Goal: Task Accomplishment & Management: Manage account settings

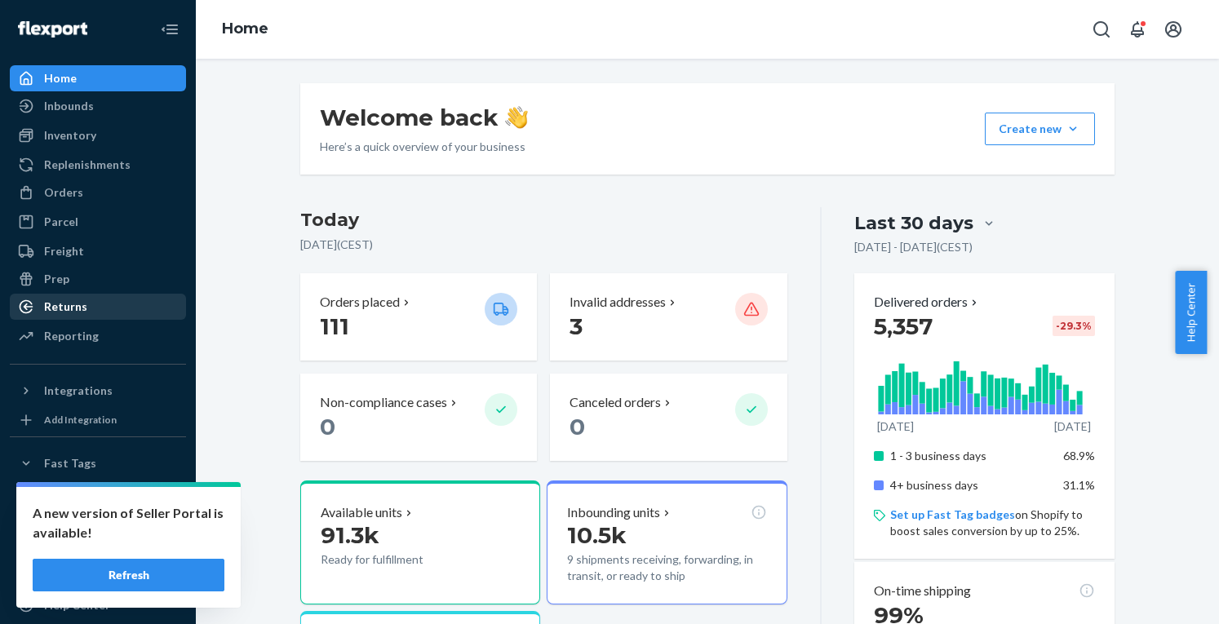
click at [69, 305] on div "Returns" at bounding box center [65, 307] width 43 height 16
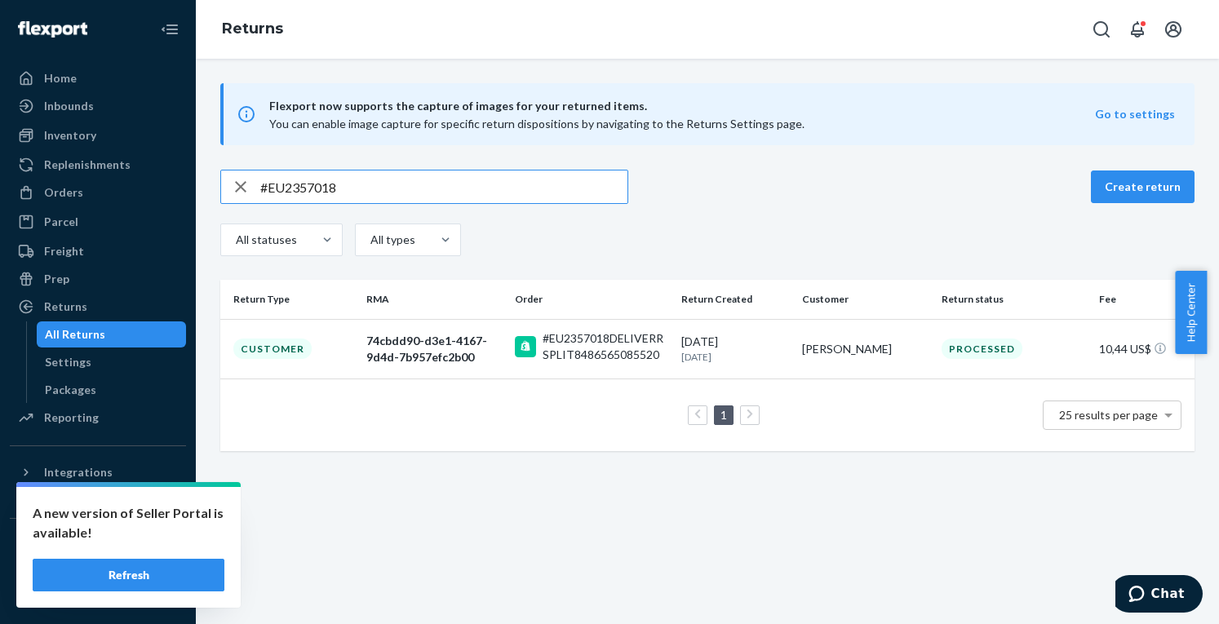
type input "#EU2357018"
click at [73, 189] on div "Orders" at bounding box center [63, 192] width 39 height 16
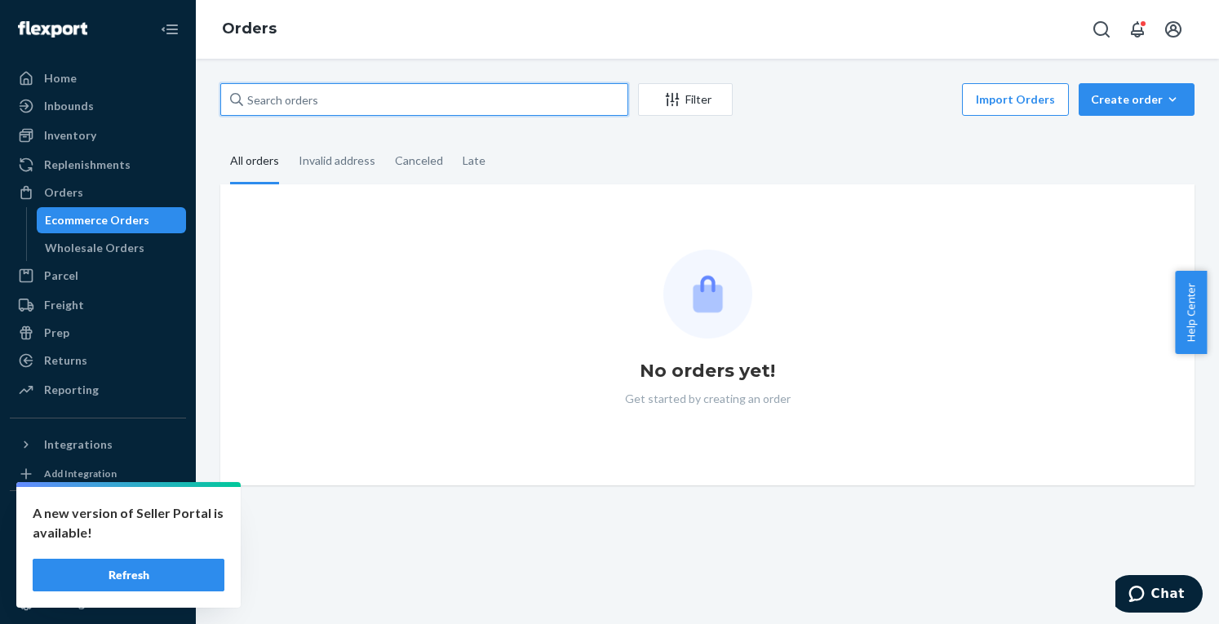
click at [324, 87] on input "text" at bounding box center [424, 99] width 408 height 33
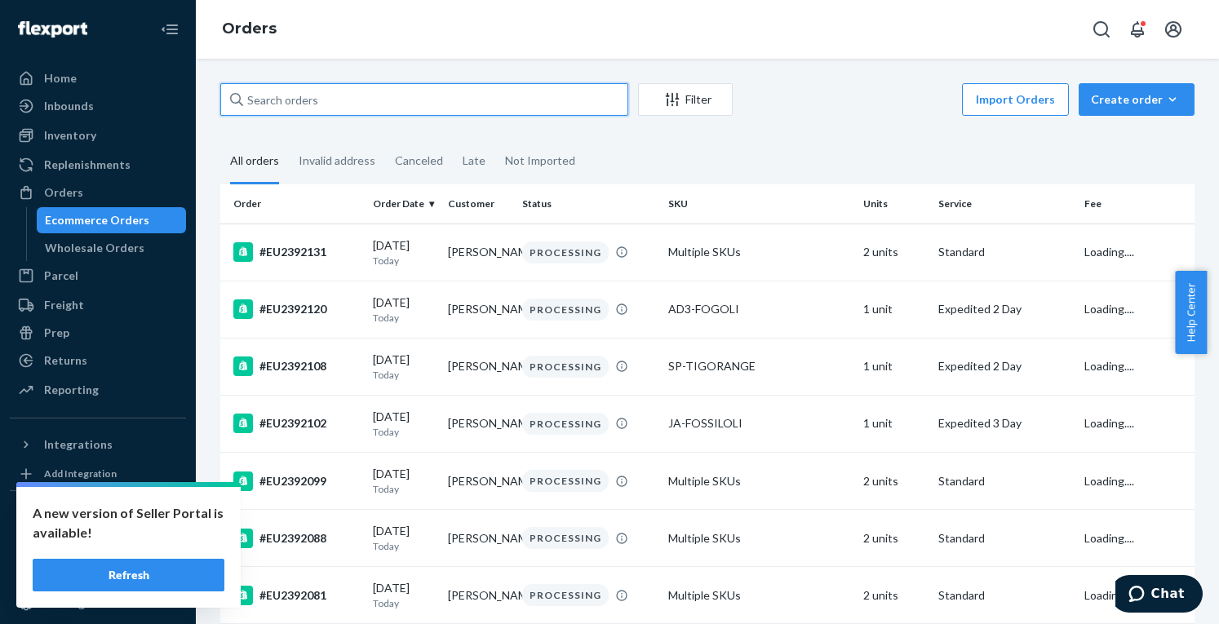
paste input "EU2382598"
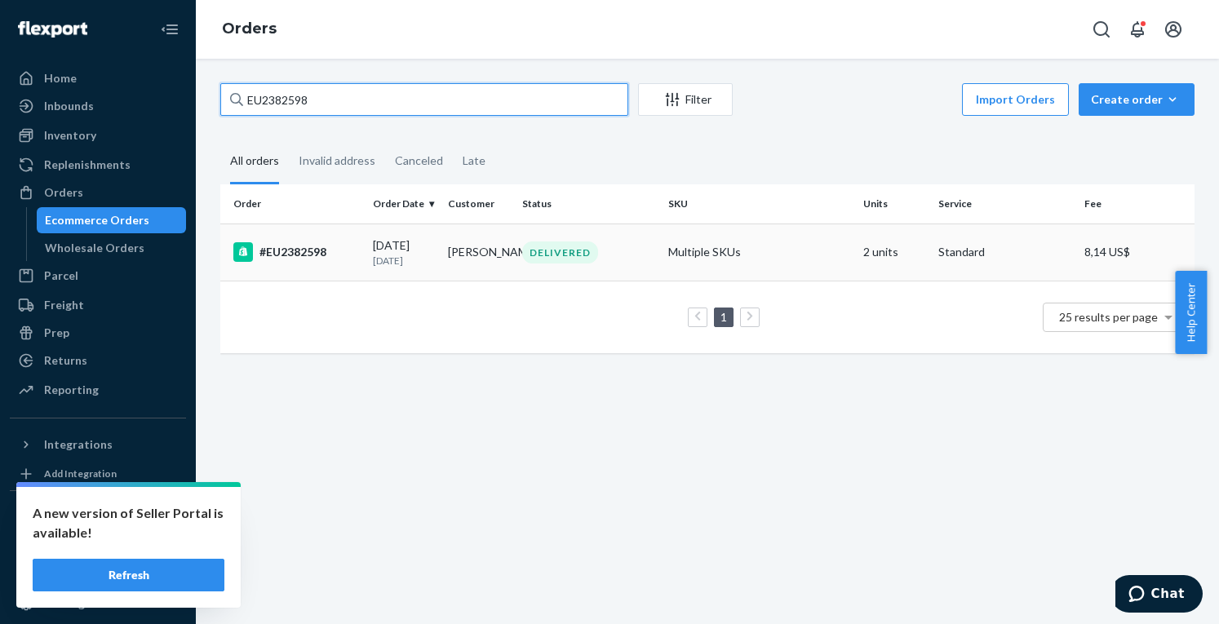
type input "EU2382598"
click at [331, 243] on div "#EU2382598" at bounding box center [296, 252] width 127 height 20
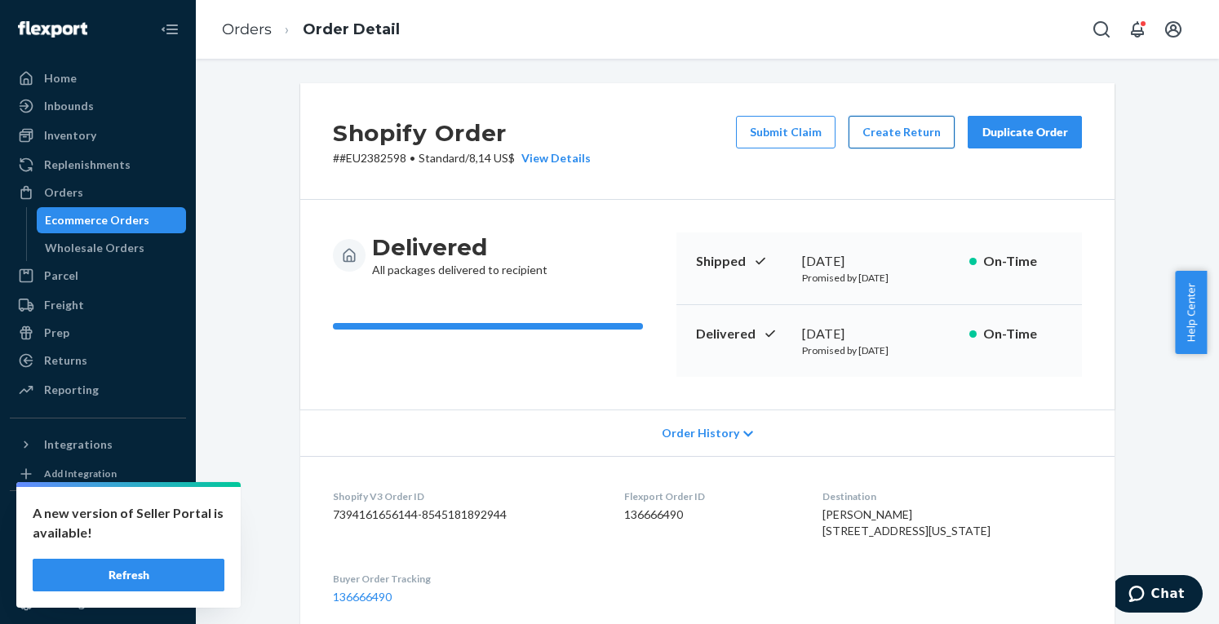
click at [895, 136] on button "Create Return" at bounding box center [902, 132] width 106 height 33
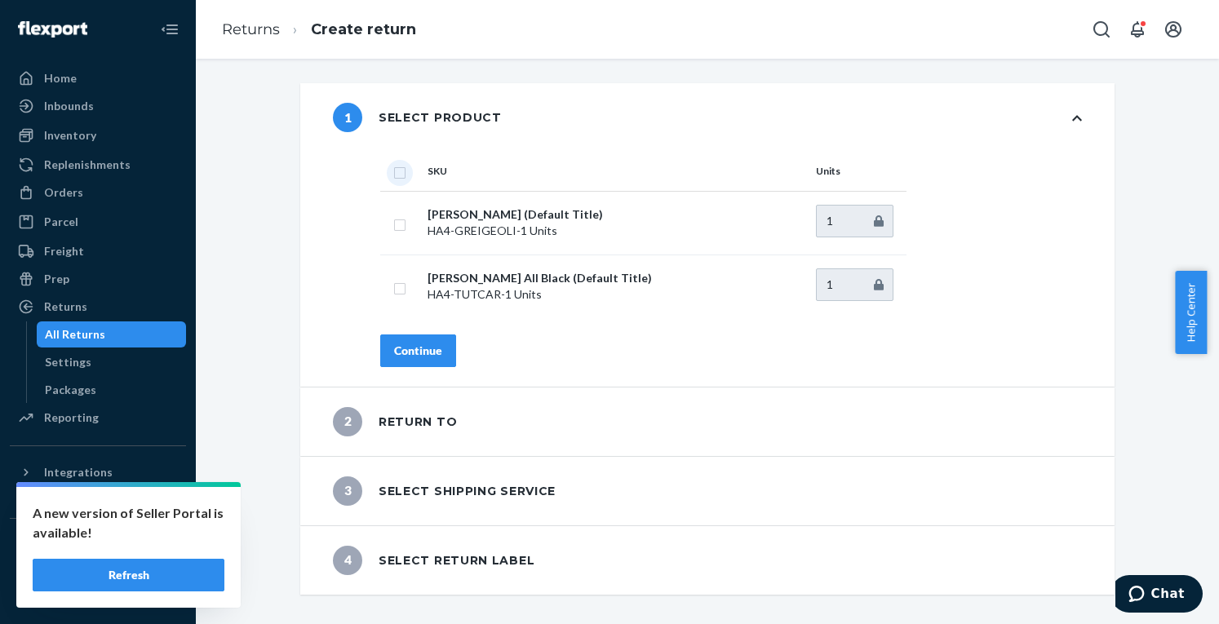
click at [397, 169] on input "checkbox" at bounding box center [399, 170] width 13 height 17
checkbox input "true"
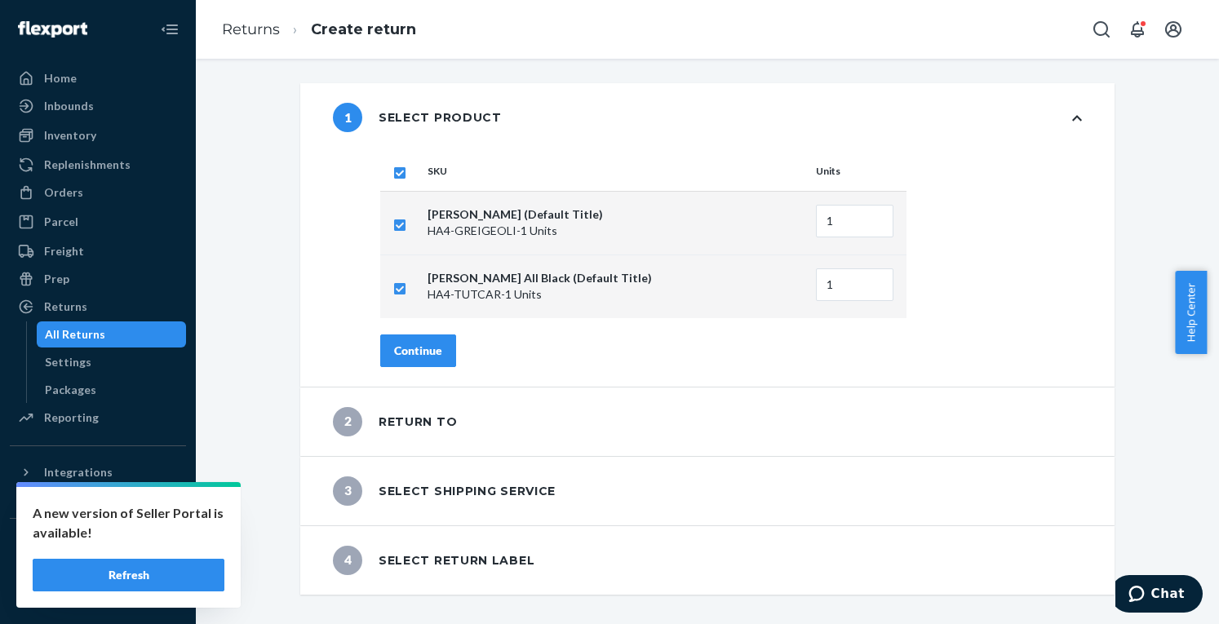
click at [426, 344] on div "Continue" at bounding box center [418, 351] width 48 height 16
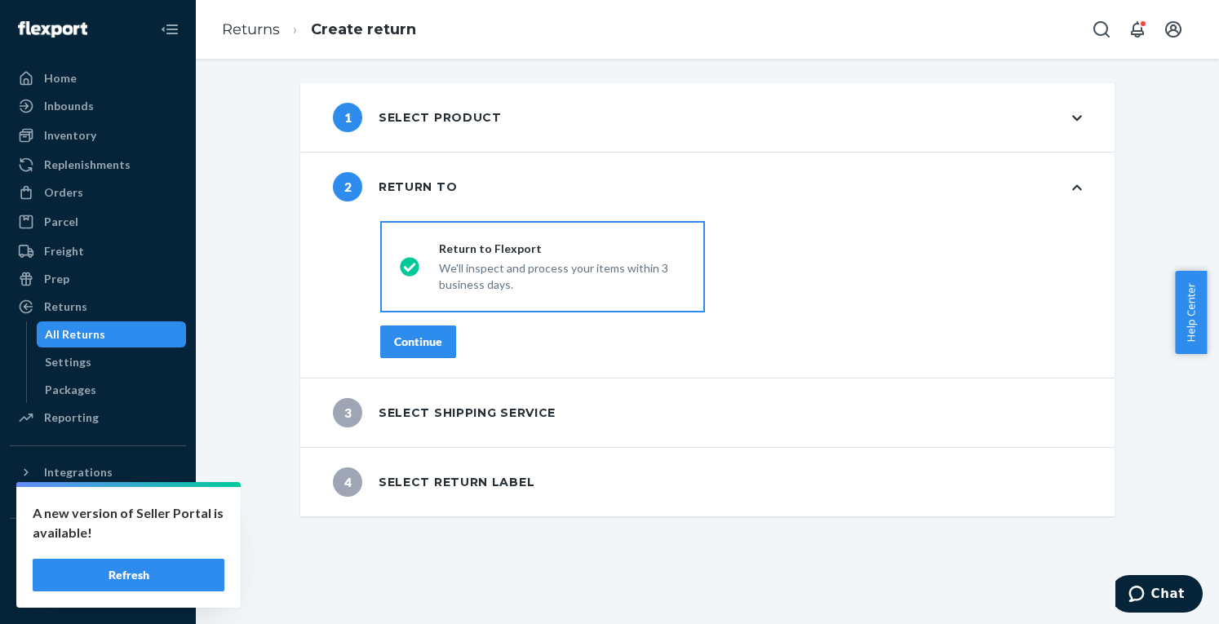
click at [424, 342] on div "Continue" at bounding box center [418, 342] width 48 height 16
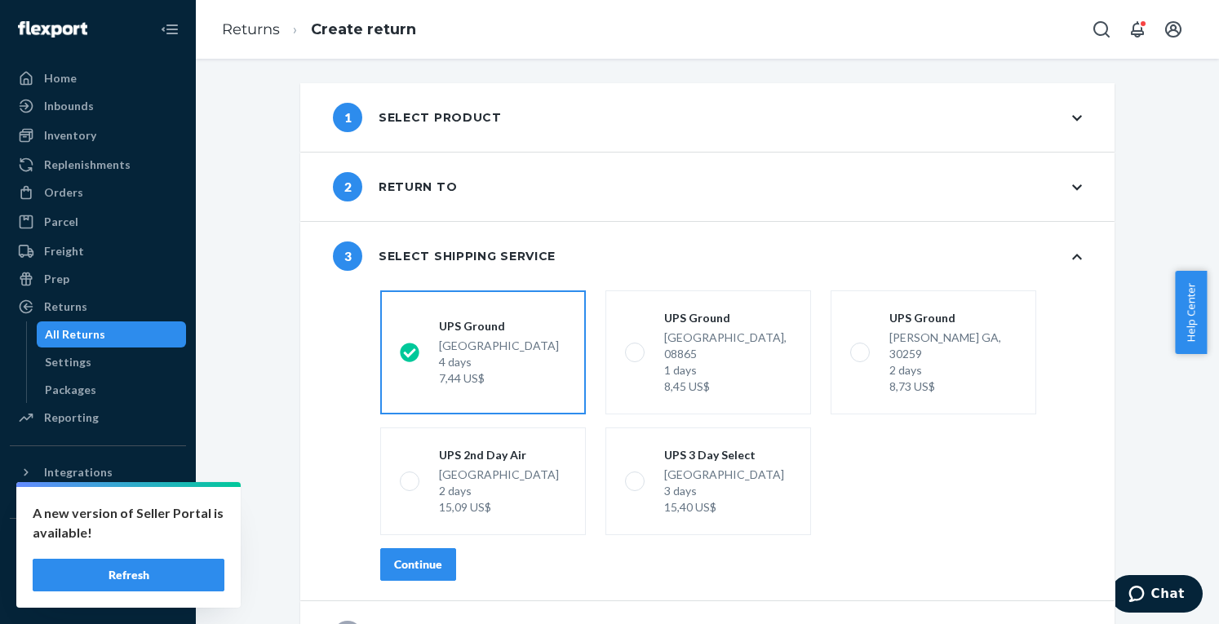
click at [416, 557] on div "Continue" at bounding box center [418, 565] width 48 height 16
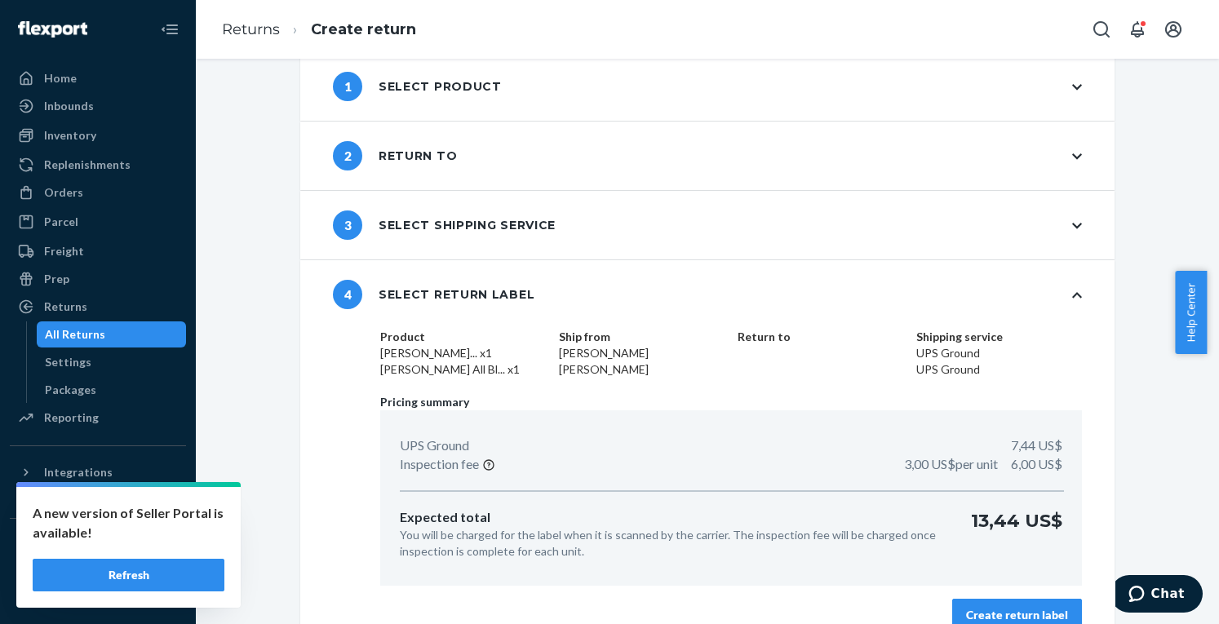
scroll to position [56, 0]
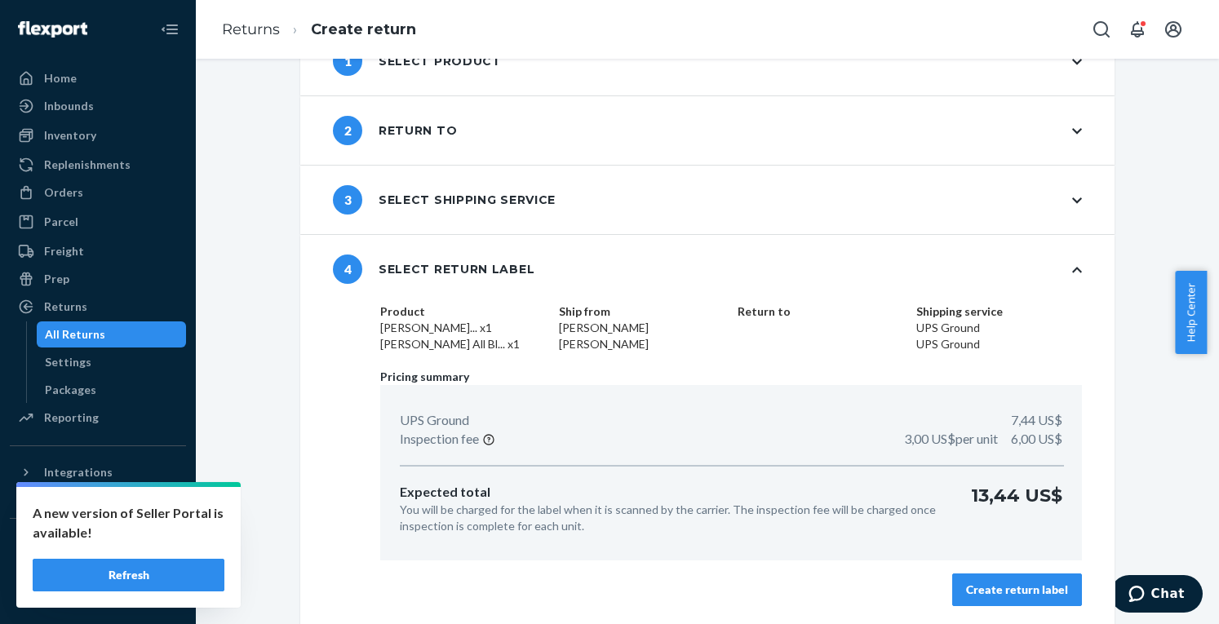
click at [994, 582] on div "Create return label" at bounding box center [1017, 590] width 102 height 16
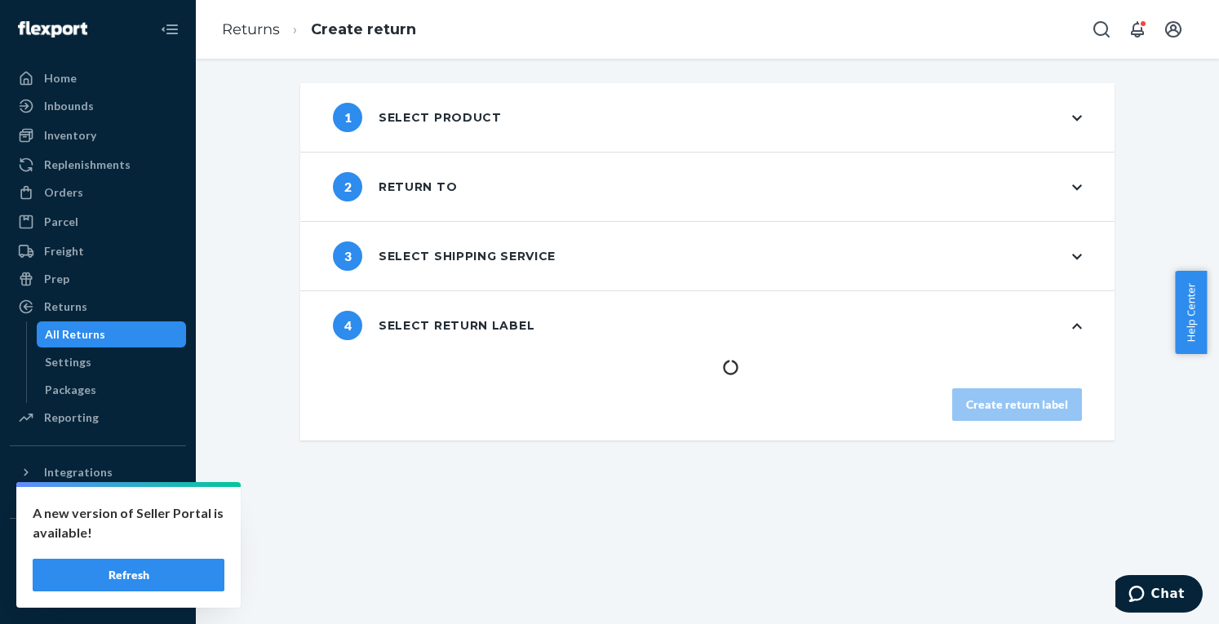
scroll to position [0, 0]
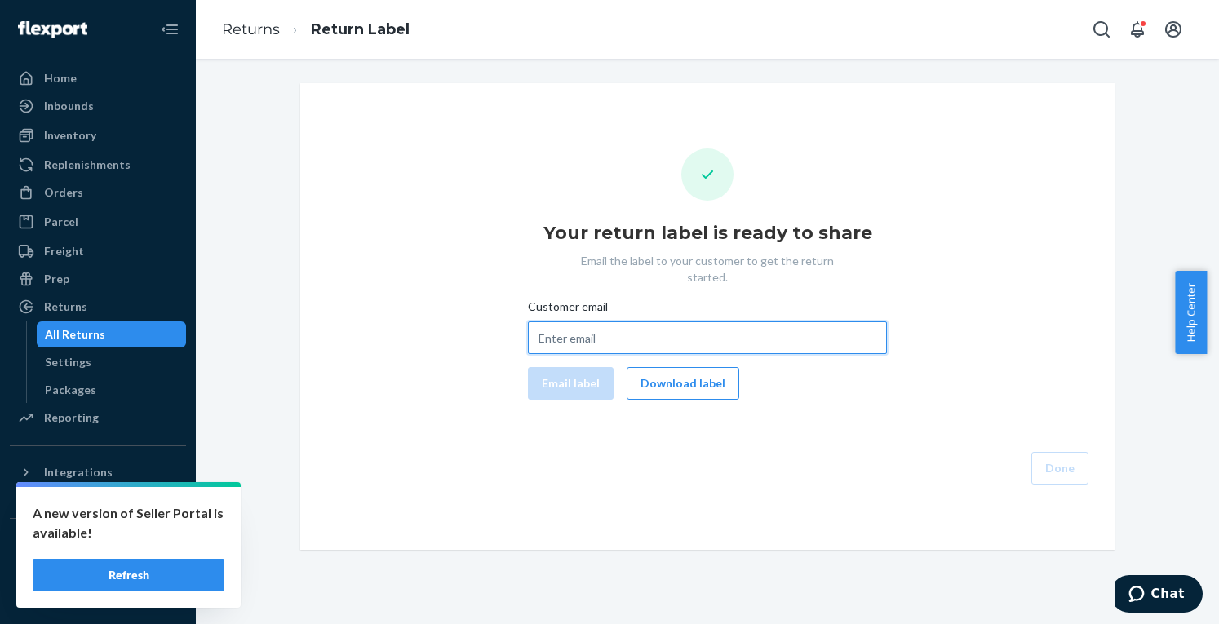
click at [588, 331] on input "Customer email" at bounding box center [707, 338] width 359 height 33
paste input "[PERSON_NAME][EMAIL_ADDRESS][PERSON_NAME][DOMAIN_NAME]"
type input "[PERSON_NAME][EMAIL_ADDRESS][PERSON_NAME][DOMAIN_NAME]"
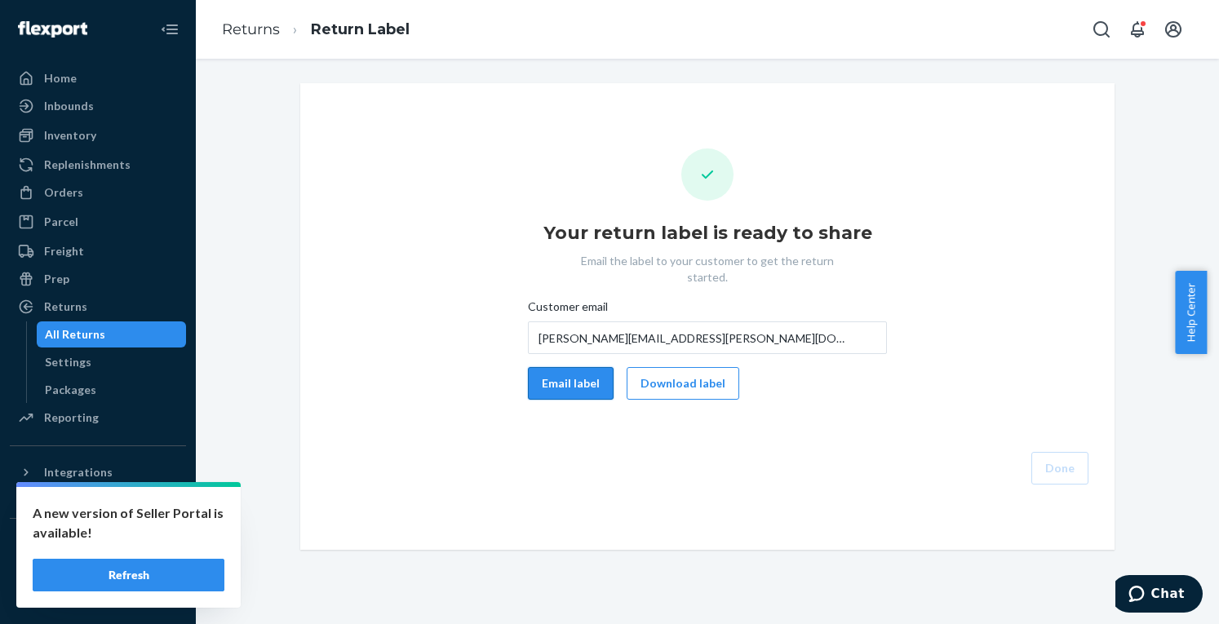
click at [571, 367] on button "Email label" at bounding box center [571, 383] width 86 height 33
drag, startPoint x: 695, startPoint y: 375, endPoint x: 1003, endPoint y: 375, distance: 308.5
click at [695, 375] on button "Download label" at bounding box center [683, 383] width 113 height 33
